Goal: Transaction & Acquisition: Purchase product/service

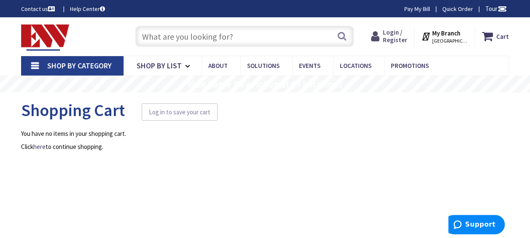
click at [395, 35] on span "Login / Register" at bounding box center [395, 36] width 24 height 16
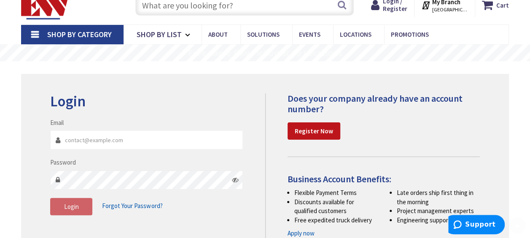
scroll to position [126, 0]
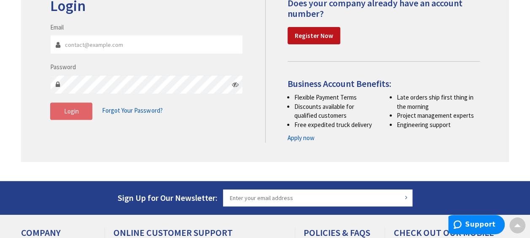
type input "[EMAIL_ADDRESS][DOMAIN_NAME]"
click at [70, 113] on span "Login" at bounding box center [71, 111] width 15 height 8
